Goal: Task Accomplishment & Management: Manage account settings

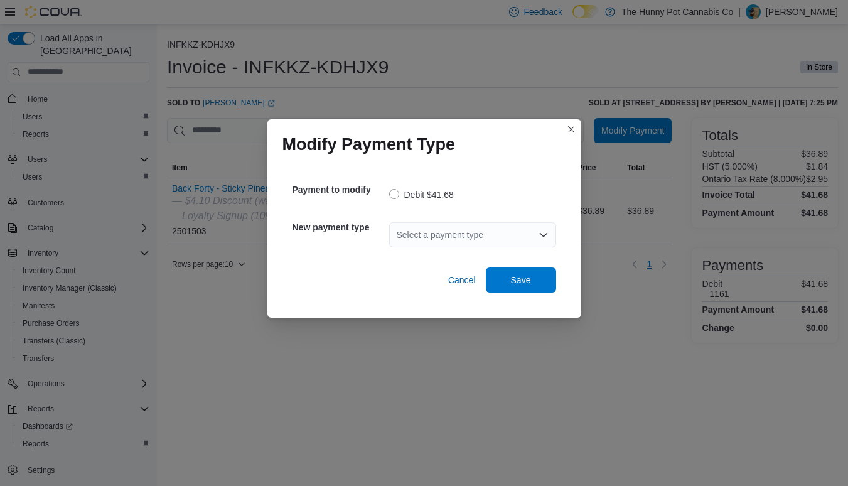
click at [445, 236] on div "Select a payment type" at bounding box center [472, 234] width 167 height 25
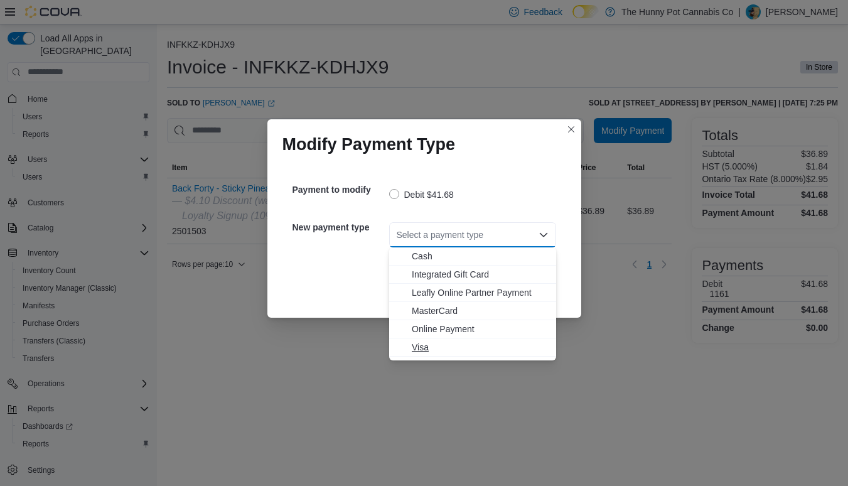
click at [421, 348] on span "Visa" at bounding box center [480, 347] width 137 height 13
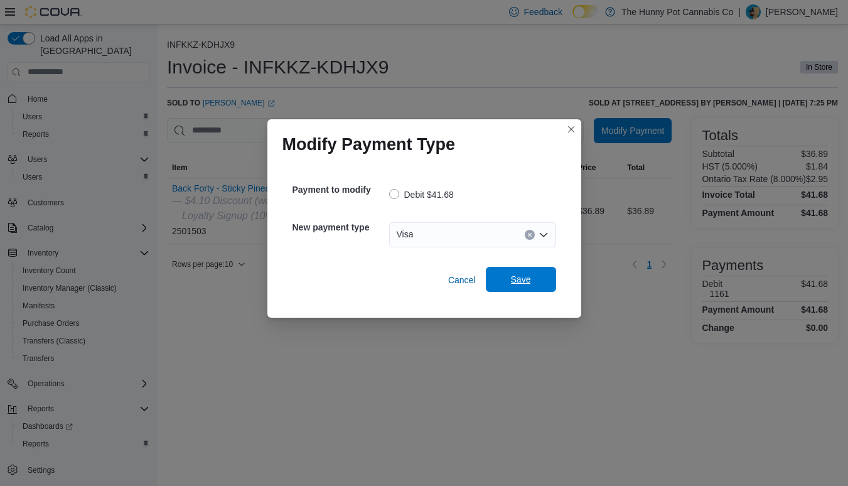
click at [513, 278] on span "Save" at bounding box center [521, 279] width 20 height 13
